Goal: Find specific fact: Find specific fact

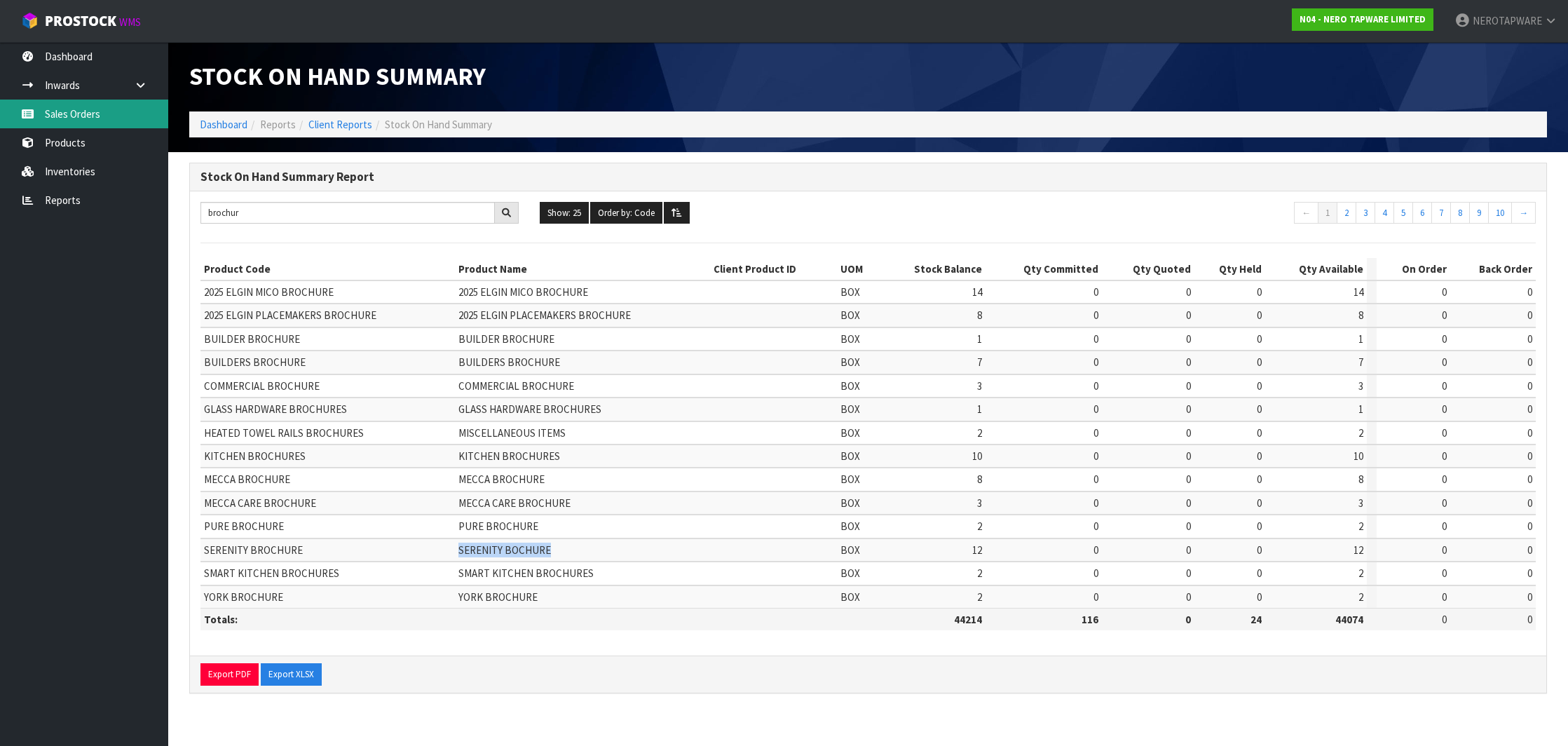
click at [107, 120] on link "Sales Orders" at bounding box center [84, 114] width 168 height 29
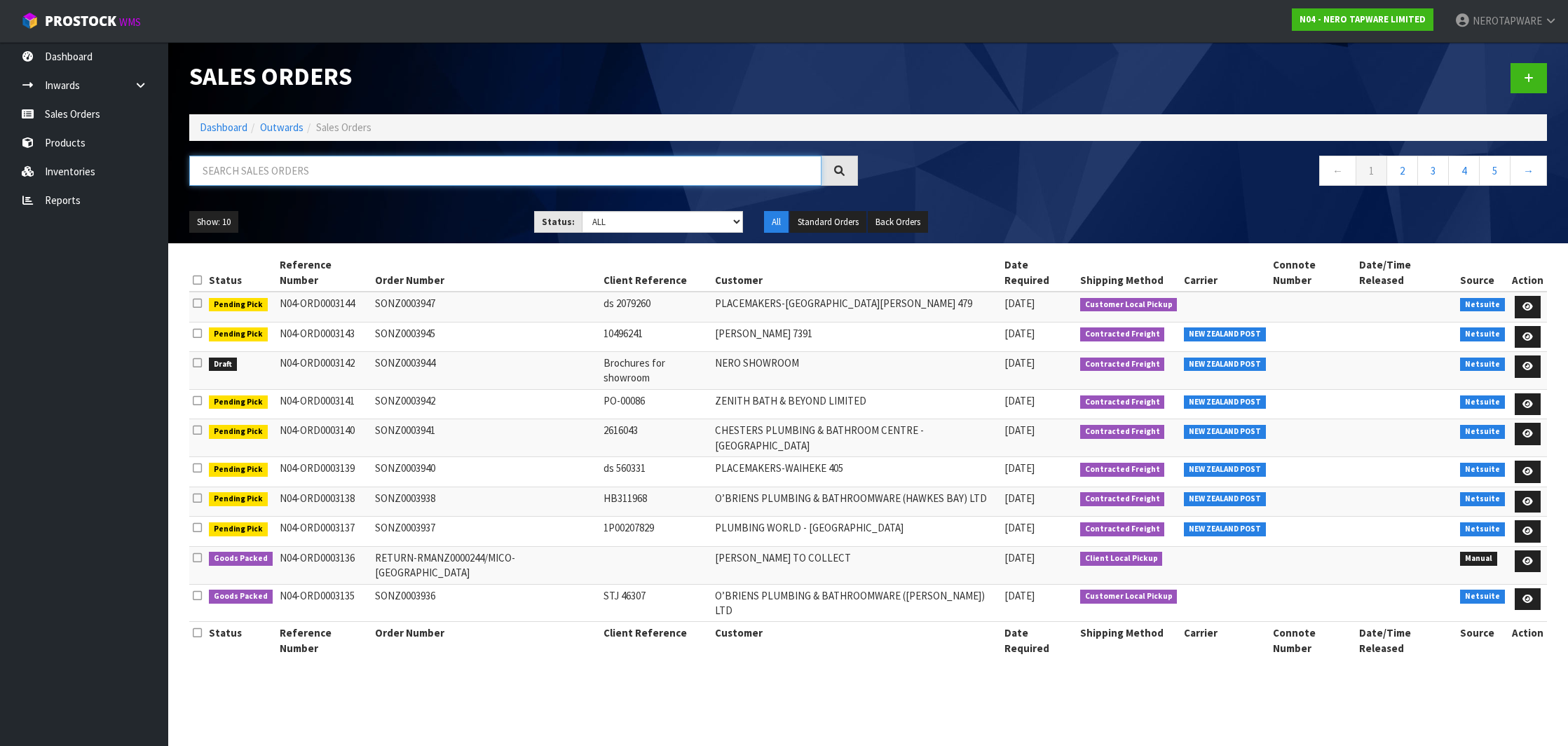
click at [325, 173] on input "text" at bounding box center [505, 171] width 632 height 31
paste input "SONZ0003907"
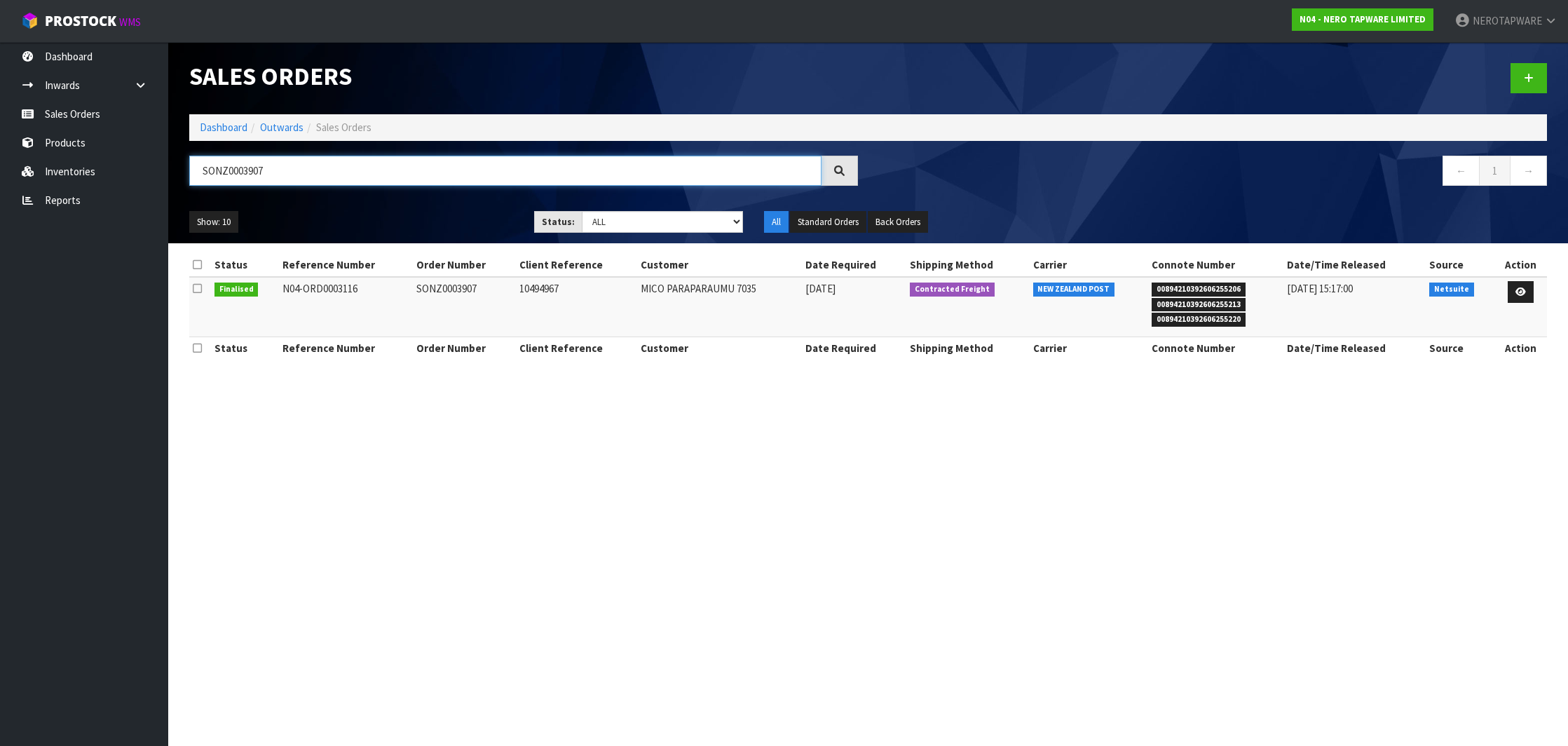
click at [228, 168] on input "SONZ0003907" at bounding box center [505, 171] width 632 height 31
type input "SONZ0003907"
click at [1526, 293] on link at bounding box center [1519, 293] width 26 height 23
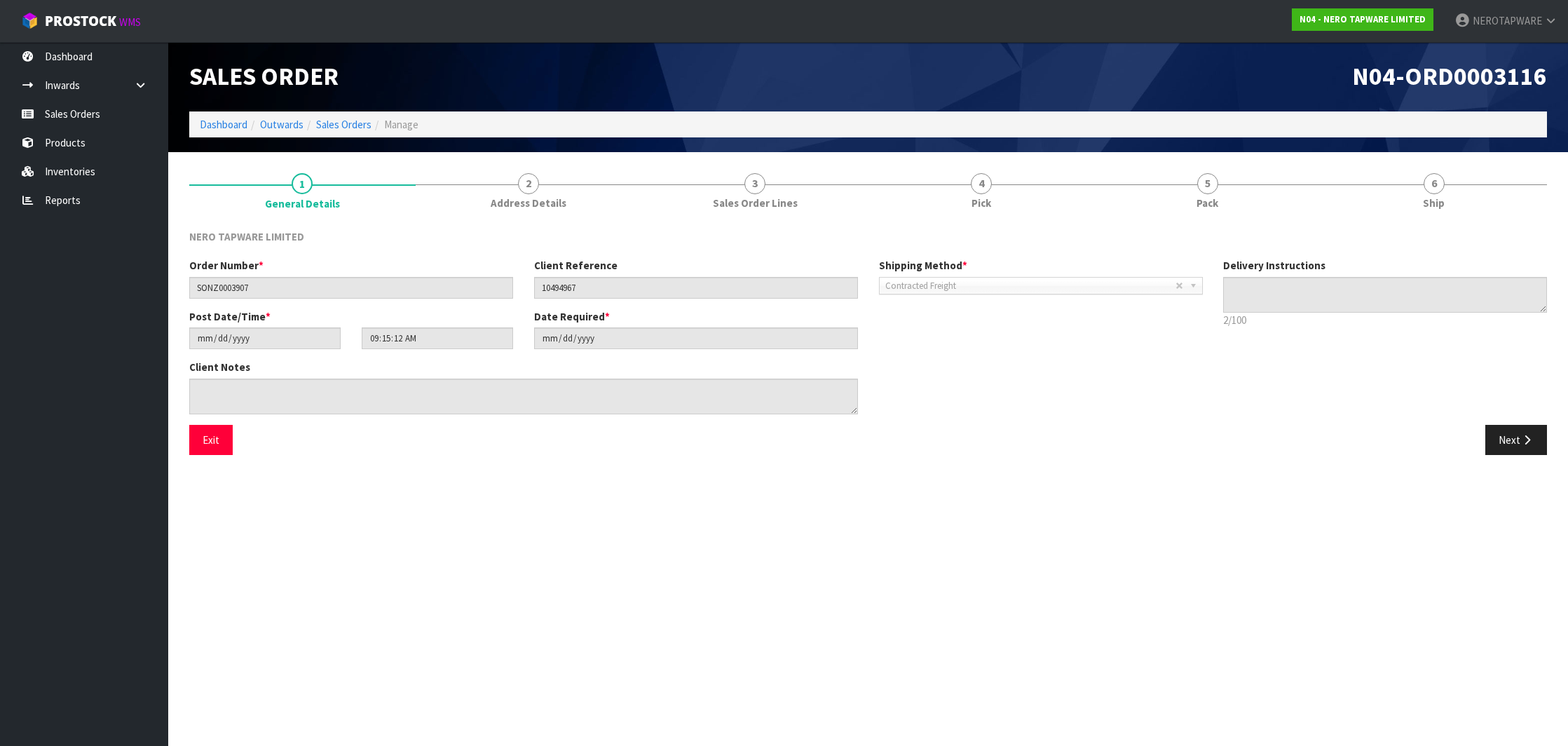
click at [1510, 429] on button "Next" at bounding box center [1516, 440] width 62 height 31
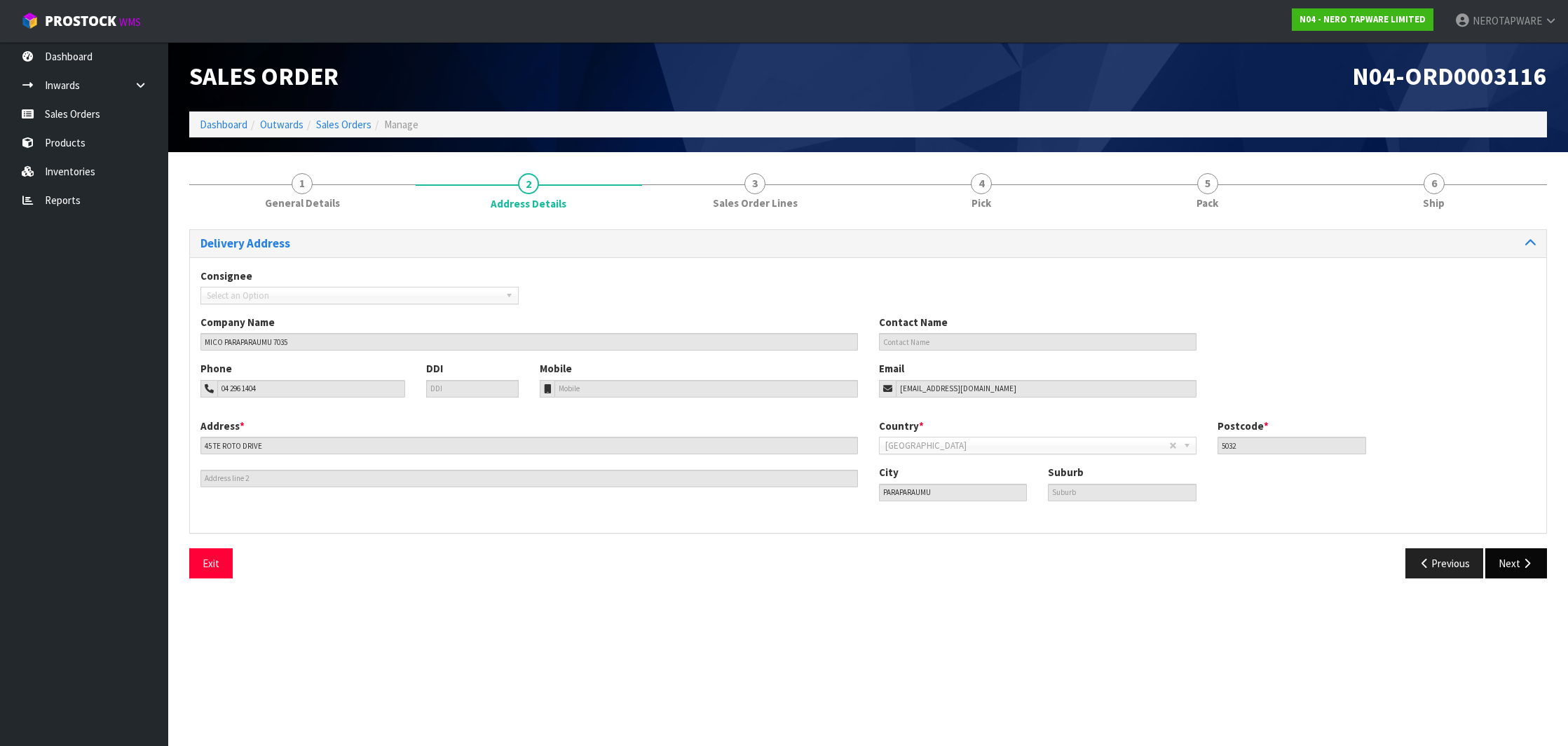
click at [1510, 562] on button "Next" at bounding box center [1516, 564] width 62 height 31
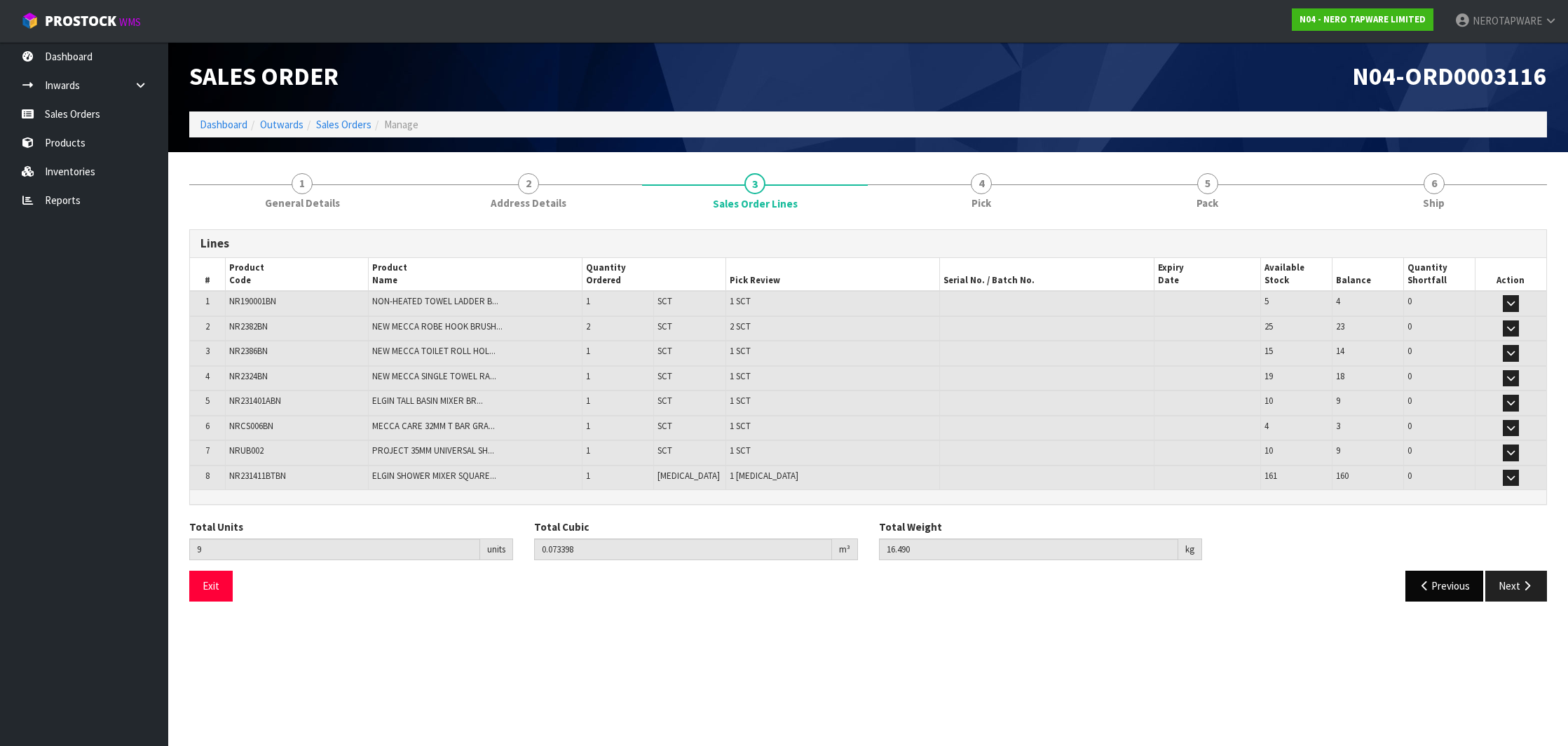
click at [1436, 577] on button "Previous" at bounding box center [1444, 586] width 78 height 31
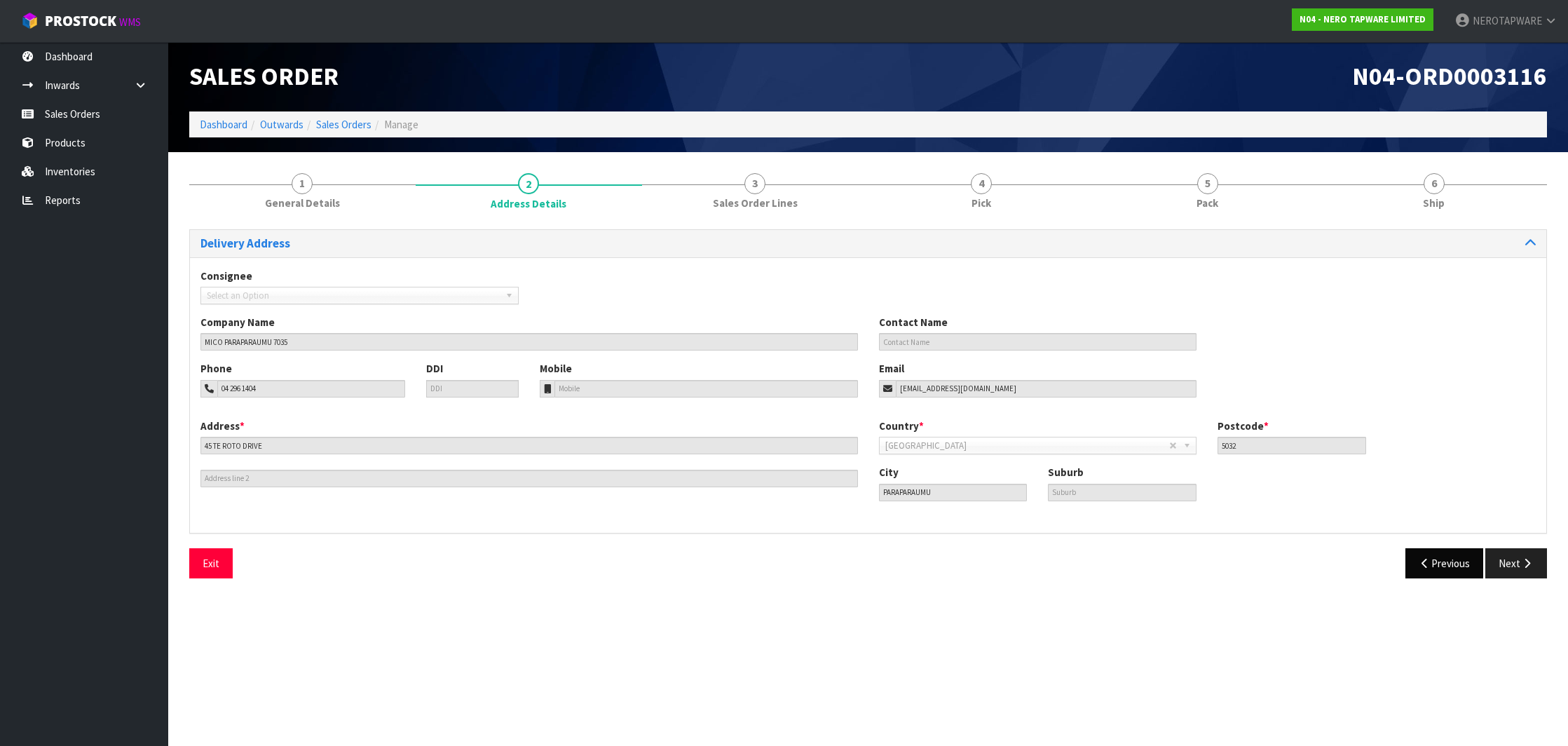
click at [1434, 567] on button "Previous" at bounding box center [1444, 564] width 78 height 31
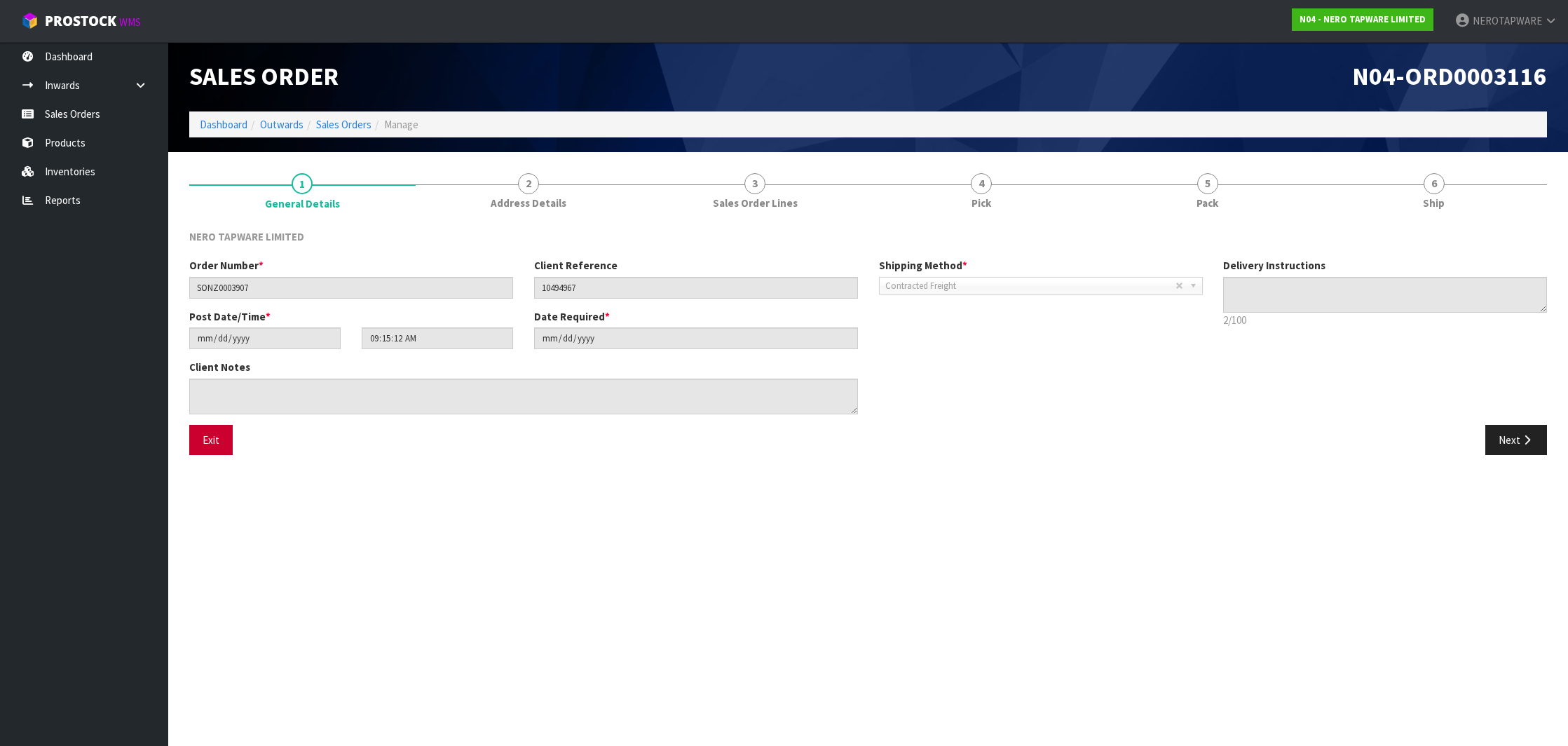
click at [216, 438] on button "Exit" at bounding box center [211, 440] width 44 height 31
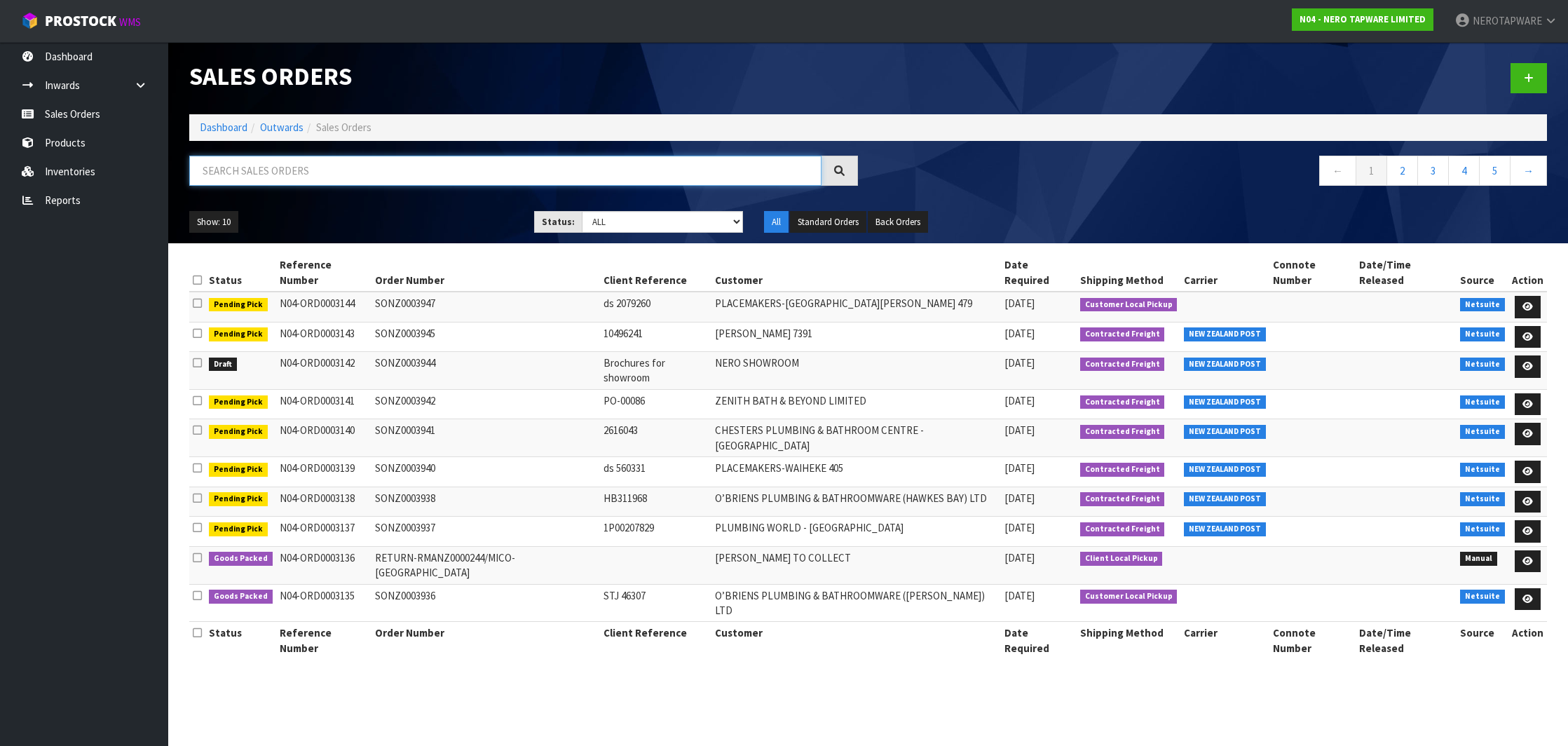
click at [599, 180] on input "text" at bounding box center [505, 171] width 632 height 31
paste input "SONZ0003907"
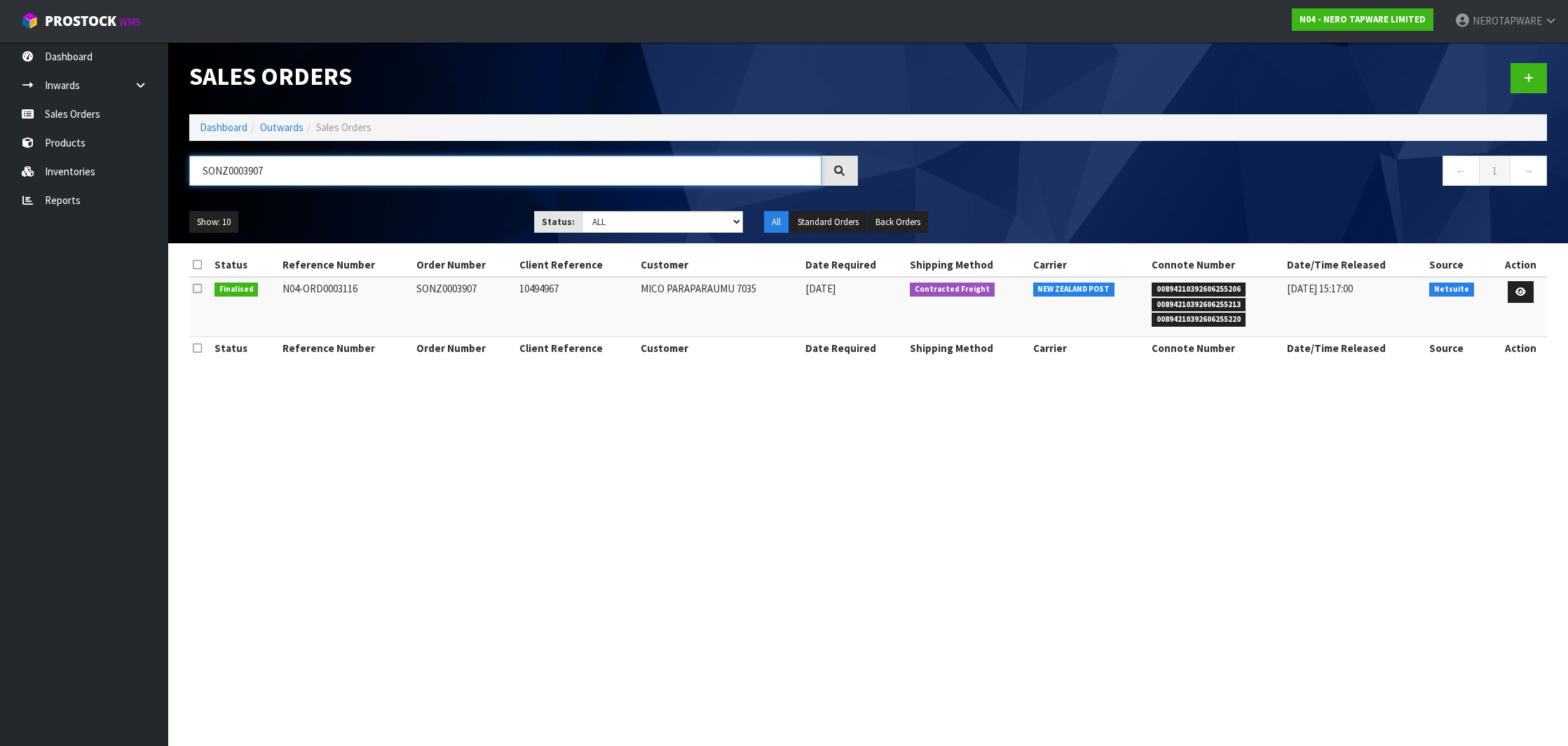
type input "SONZ0003907"
click at [1171, 298] on span "00894210392606255213" at bounding box center [1198, 304] width 93 height 14
click at [1171, 286] on span "00894210392606255206" at bounding box center [1198, 289] width 93 height 14
copy span "00894210392606255206"
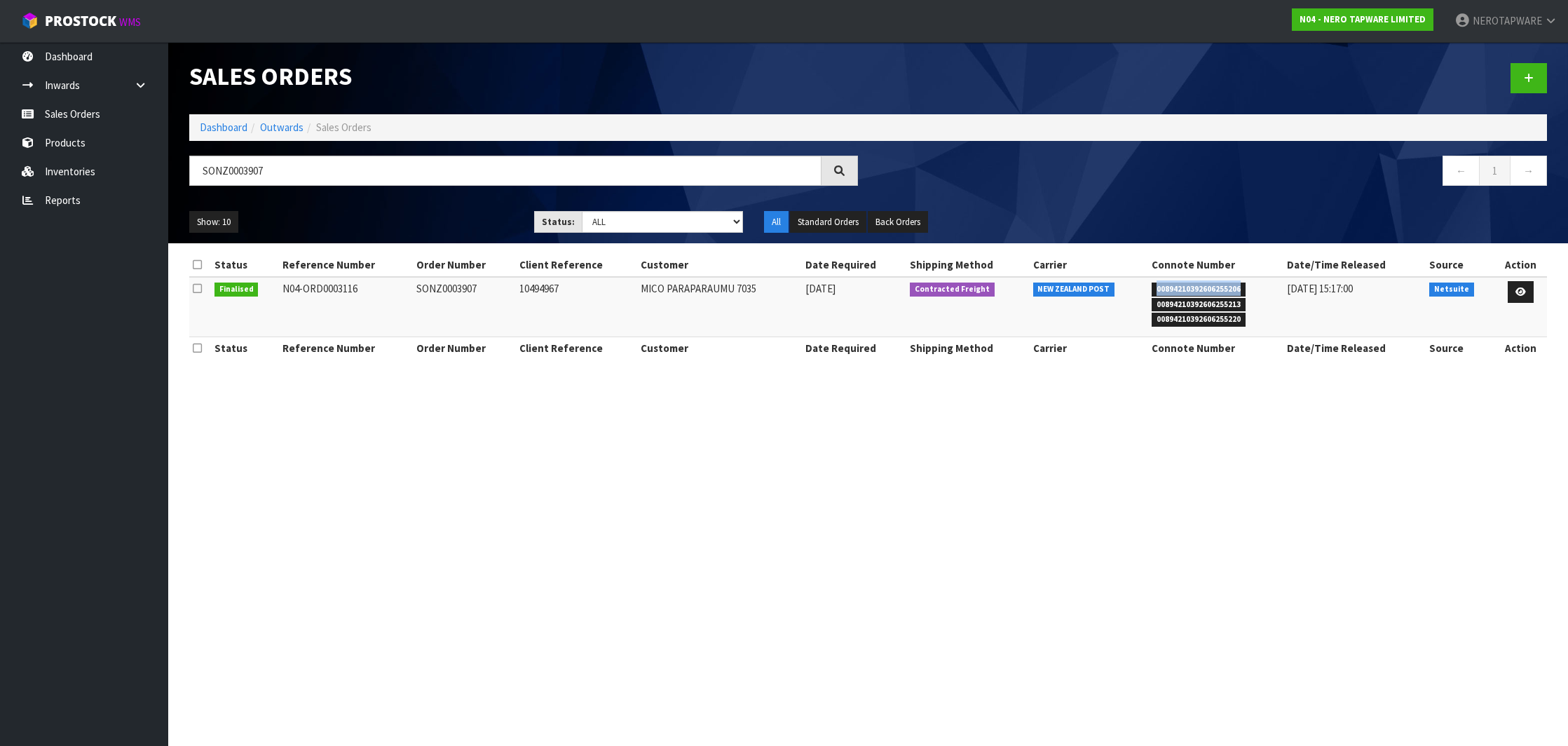
click at [1188, 288] on span "00894210392606255206" at bounding box center [1198, 289] width 93 height 14
copy span "00894210392606255206"
click at [1220, 292] on span "00894210392606255206" at bounding box center [1198, 289] width 93 height 14
click at [1220, 289] on span "00894210392606255206" at bounding box center [1198, 289] width 93 height 14
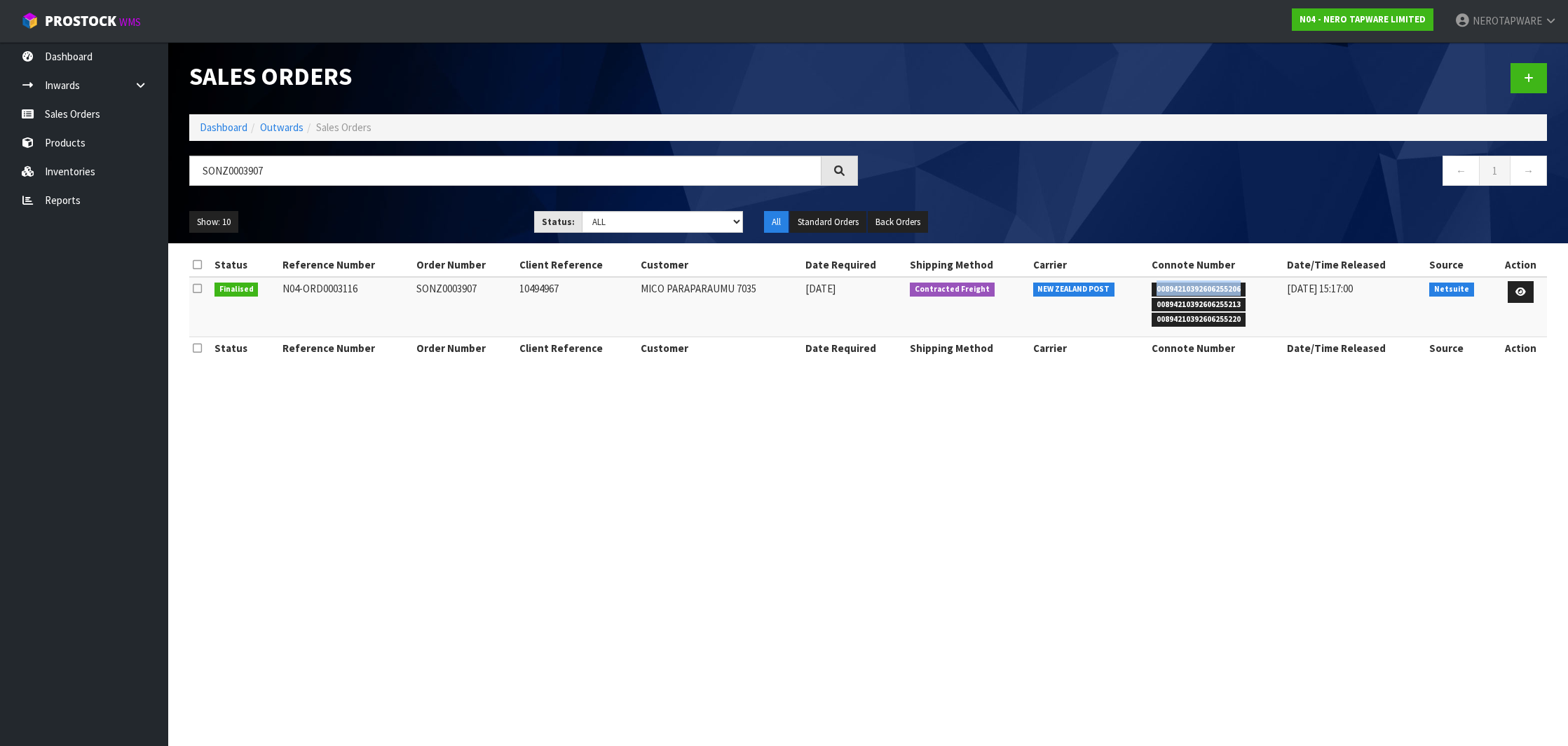
click at [1220, 289] on span "00894210392606255206" at bounding box center [1198, 289] width 93 height 14
copy span "00894210392606255206"
click at [887, 1] on nav "Toggle navigation ProStock WMS N04 - NERO TAPWARE LIMITED NEROTAPWARE Logout" at bounding box center [784, 21] width 1568 height 43
click at [1228, 284] on span "00894210392606255206" at bounding box center [1198, 289] width 93 height 14
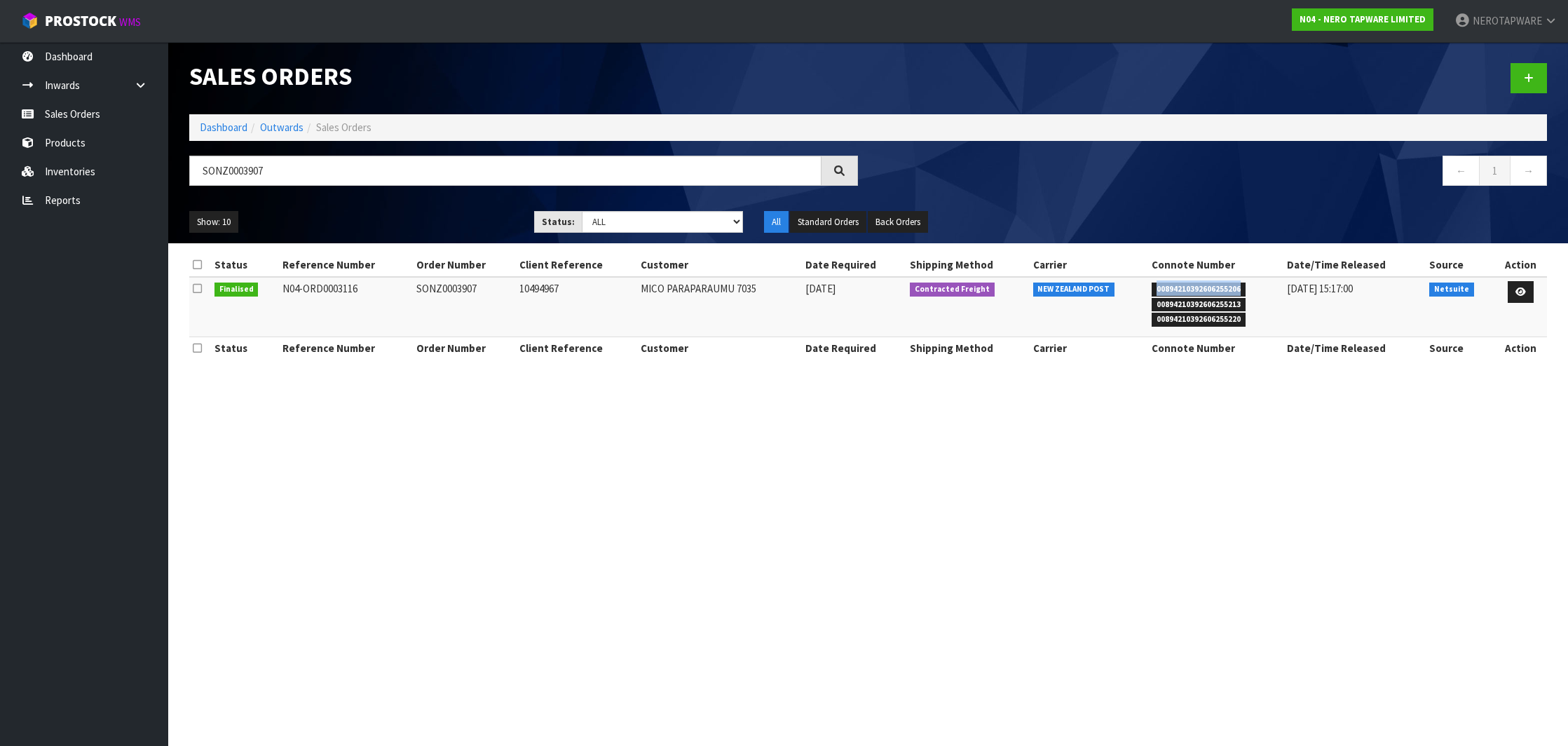
copy span "00894210392606255206"
click at [1203, 287] on span "00894210392606255206" at bounding box center [1198, 289] width 93 height 14
copy span "00894210392606255206"
